Goal: Task Accomplishment & Management: Complete application form

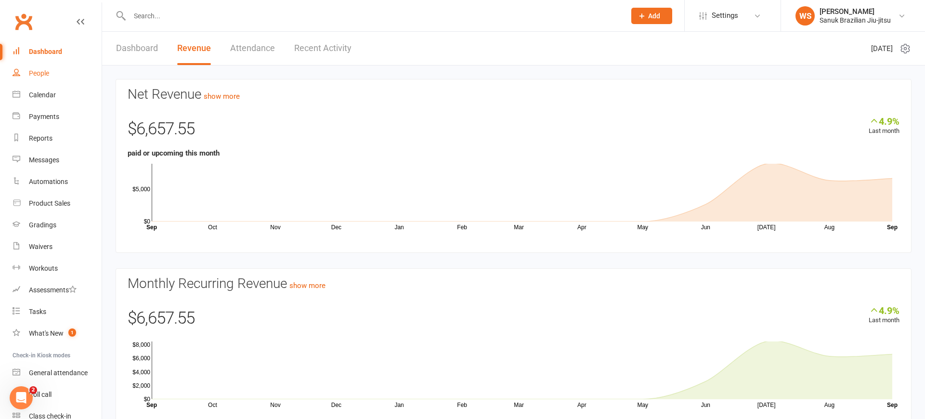
click at [51, 73] on link "People" at bounding box center [57, 74] width 89 height 22
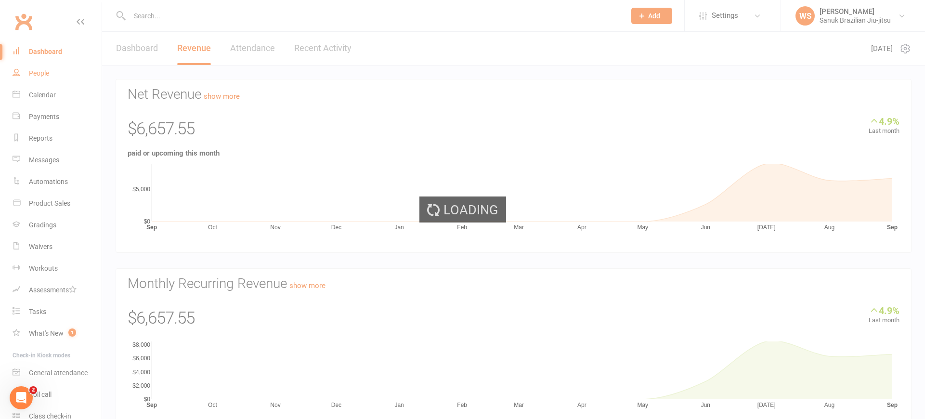
select select "100"
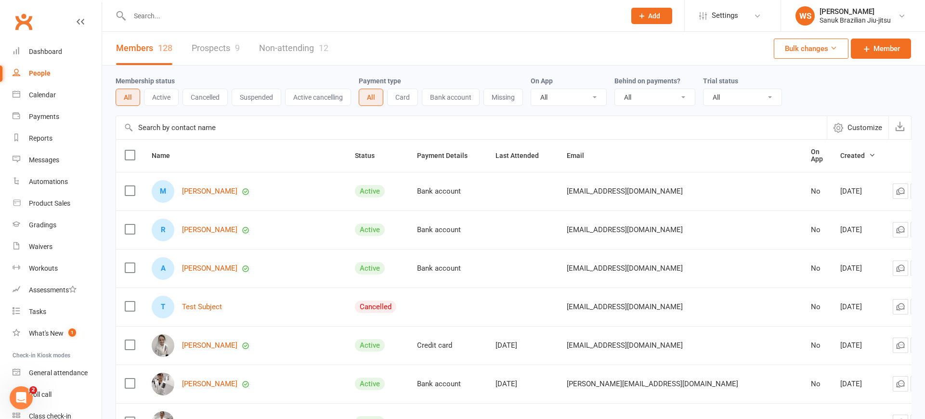
click at [653, 17] on span "Add" at bounding box center [654, 16] width 12 height 8
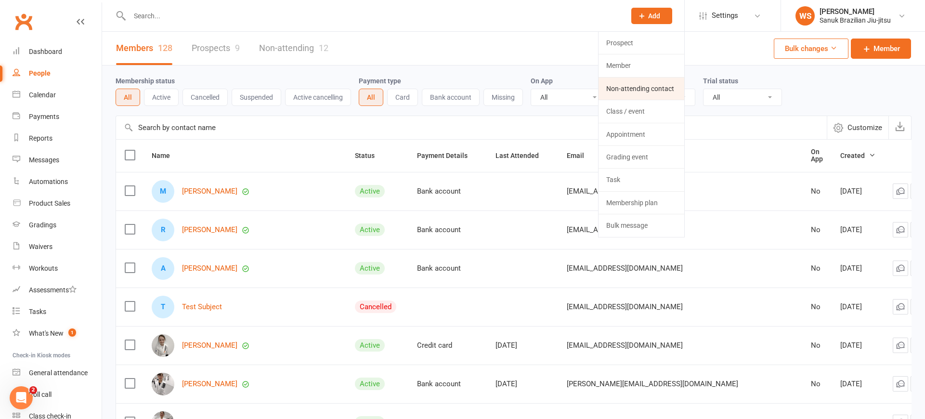
click at [638, 87] on link "Non-attending contact" at bounding box center [641, 89] width 86 height 22
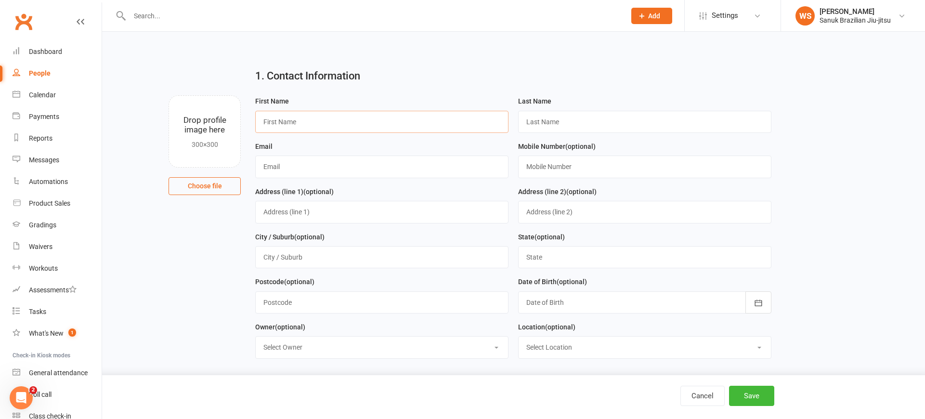
click at [342, 126] on input "text" at bounding box center [381, 122] width 253 height 22
type input "[PERSON_NAME]"
click at [292, 169] on input "text" at bounding box center [381, 166] width 253 height 22
